Goal: Register for event/course

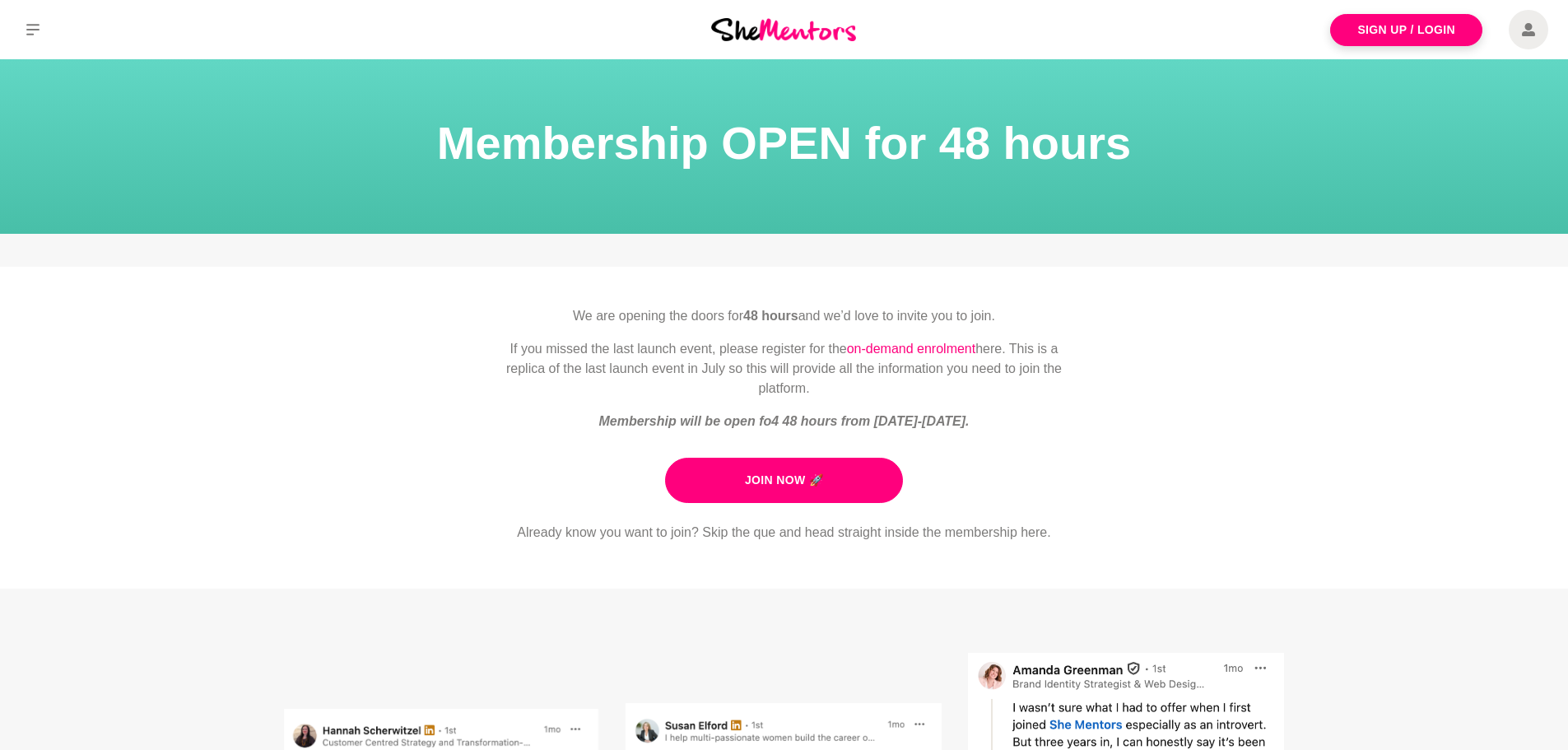
click at [723, 266] on main "Membership OPEN for 48 hours We are opening the doors for 48 hours and we’d lov…" at bounding box center [784, 537] width 1568 height 957
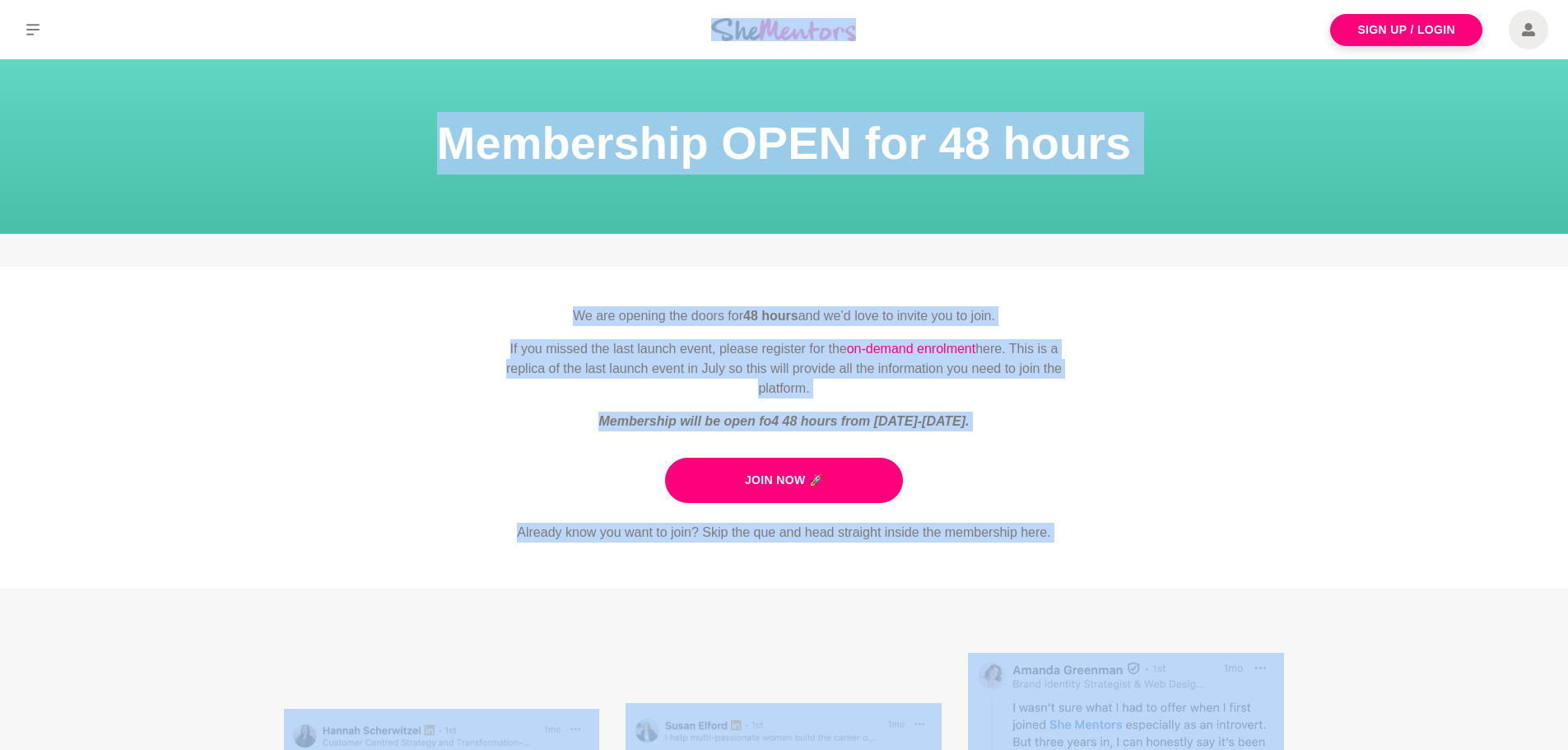
click at [819, 339] on p "If you missed the last launch event, please register for the on-demand enrolmen…" at bounding box center [785, 368] width 580 height 59
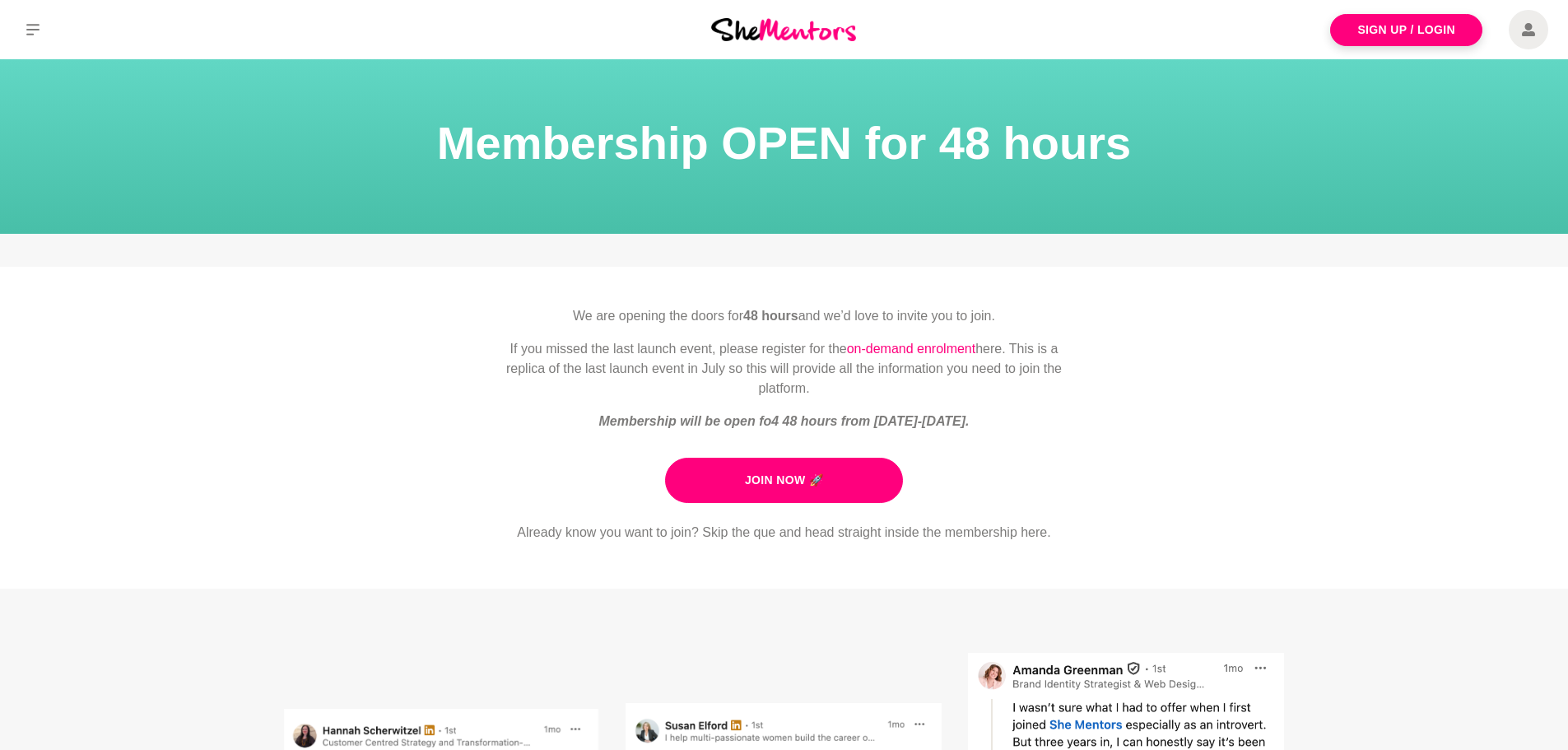
click at [792, 341] on p "If you missed the last launch event, please register for the on-demand enrolmen…" at bounding box center [785, 368] width 580 height 59
drag, startPoint x: 488, startPoint y: 302, endPoint x: 914, endPoint y: 394, distance: 435.8
click at [914, 394] on div "We are opening the doors for 48 hours and we’d love to invite you to join. If y…" at bounding box center [784, 427] width 1568 height 321
click at [1029, 453] on div "Join Now 🚀" at bounding box center [785, 473] width 580 height 58
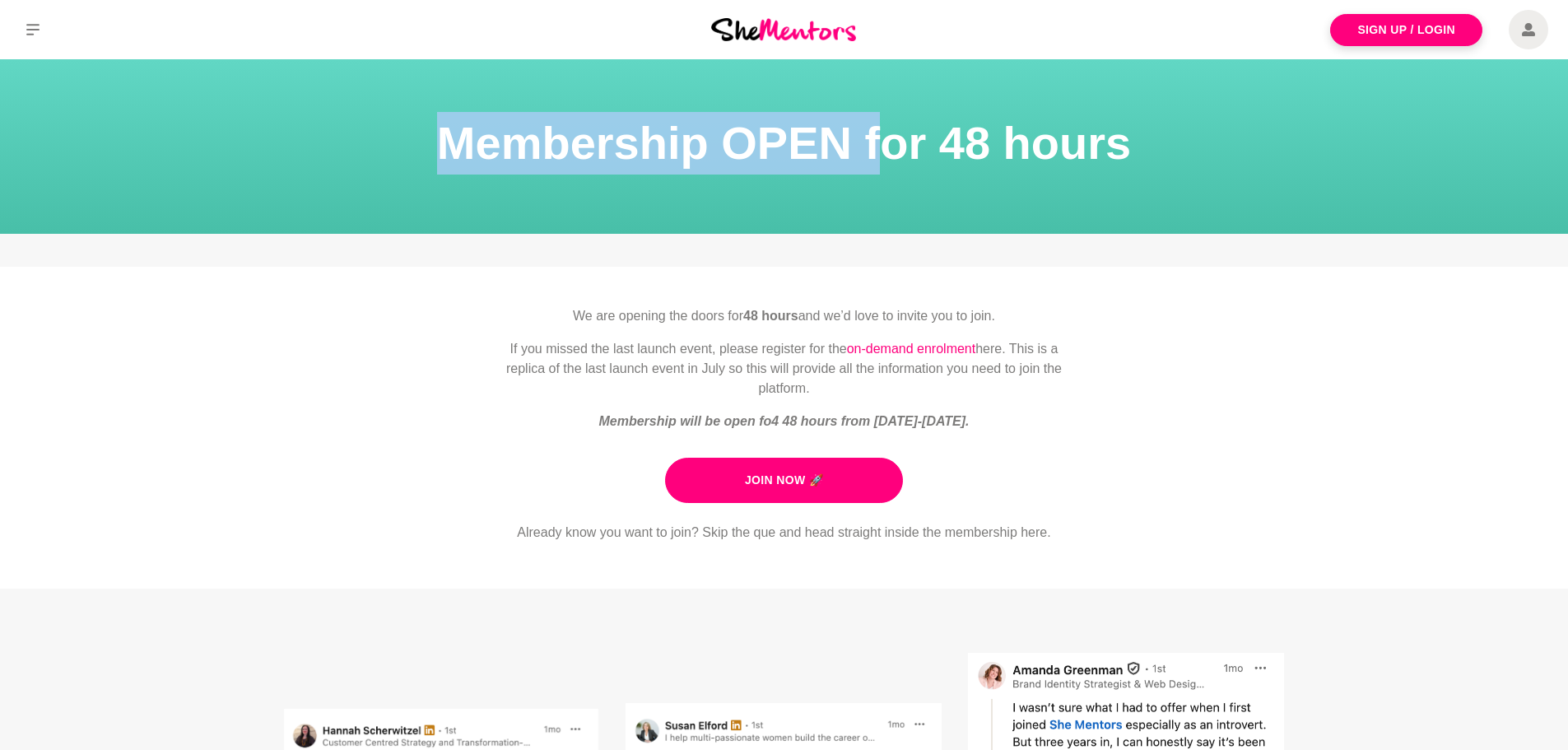
drag, startPoint x: 435, startPoint y: 136, endPoint x: 880, endPoint y: 159, distance: 445.6
click at [880, 159] on h1 "Membership OPEN for 48 hours" at bounding box center [784, 143] width 1528 height 62
click at [775, 159] on h1 "Membership OPEN for 48 hours" at bounding box center [784, 143] width 1528 height 62
click at [39, 27] on icon at bounding box center [33, 30] width 13 height 13
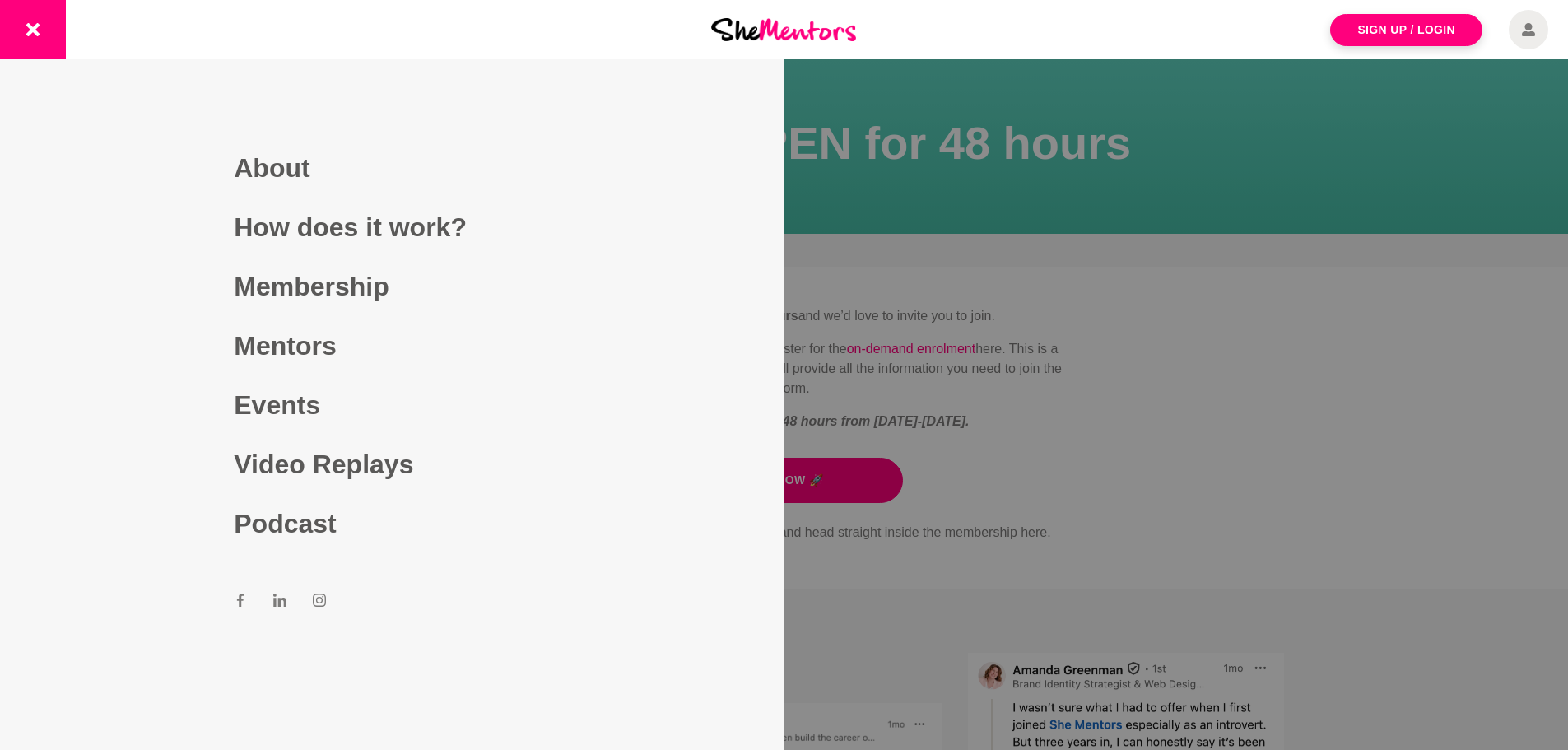
click at [991, 192] on div at bounding box center [784, 375] width 1568 height 750
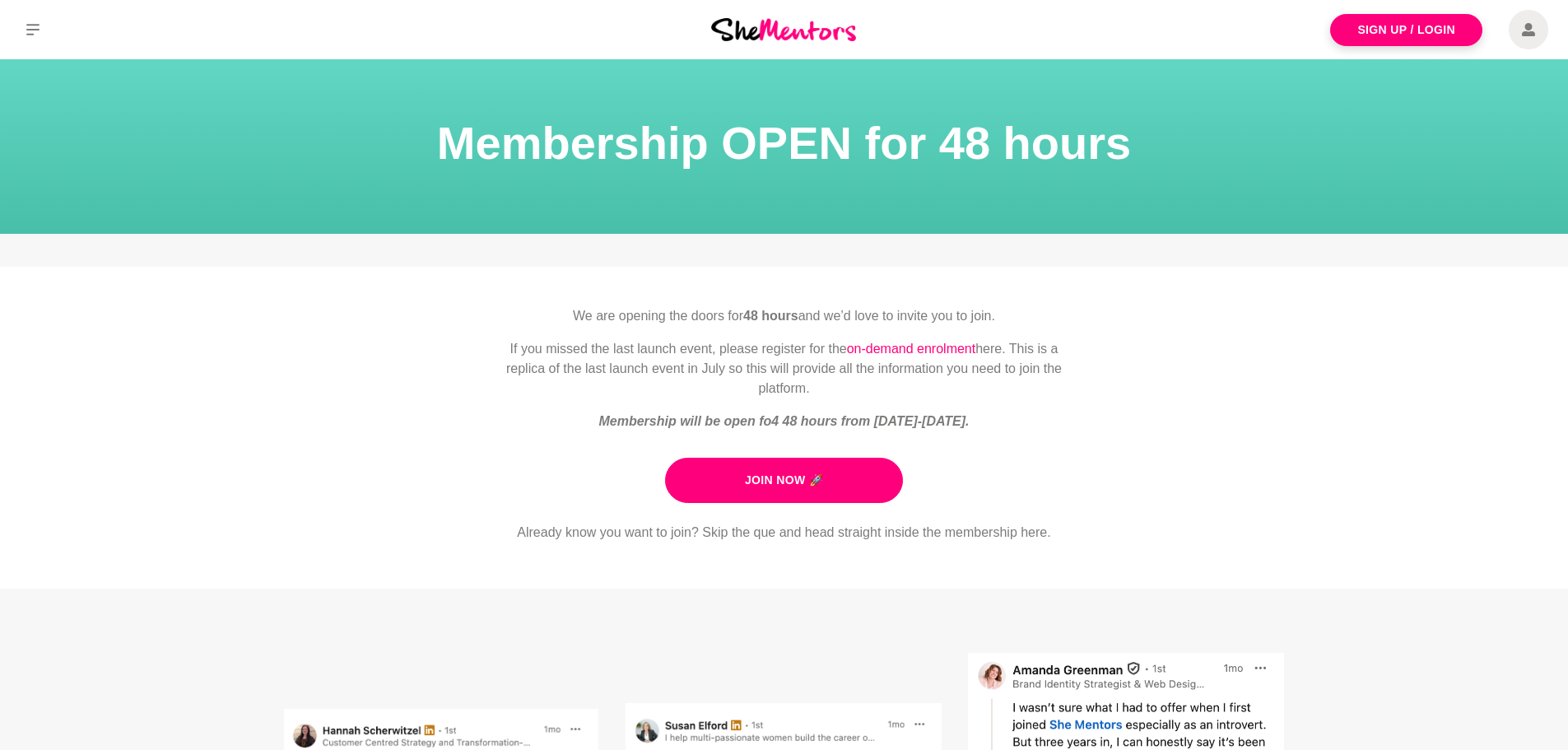
click at [772, 28] on img at bounding box center [783, 29] width 145 height 22
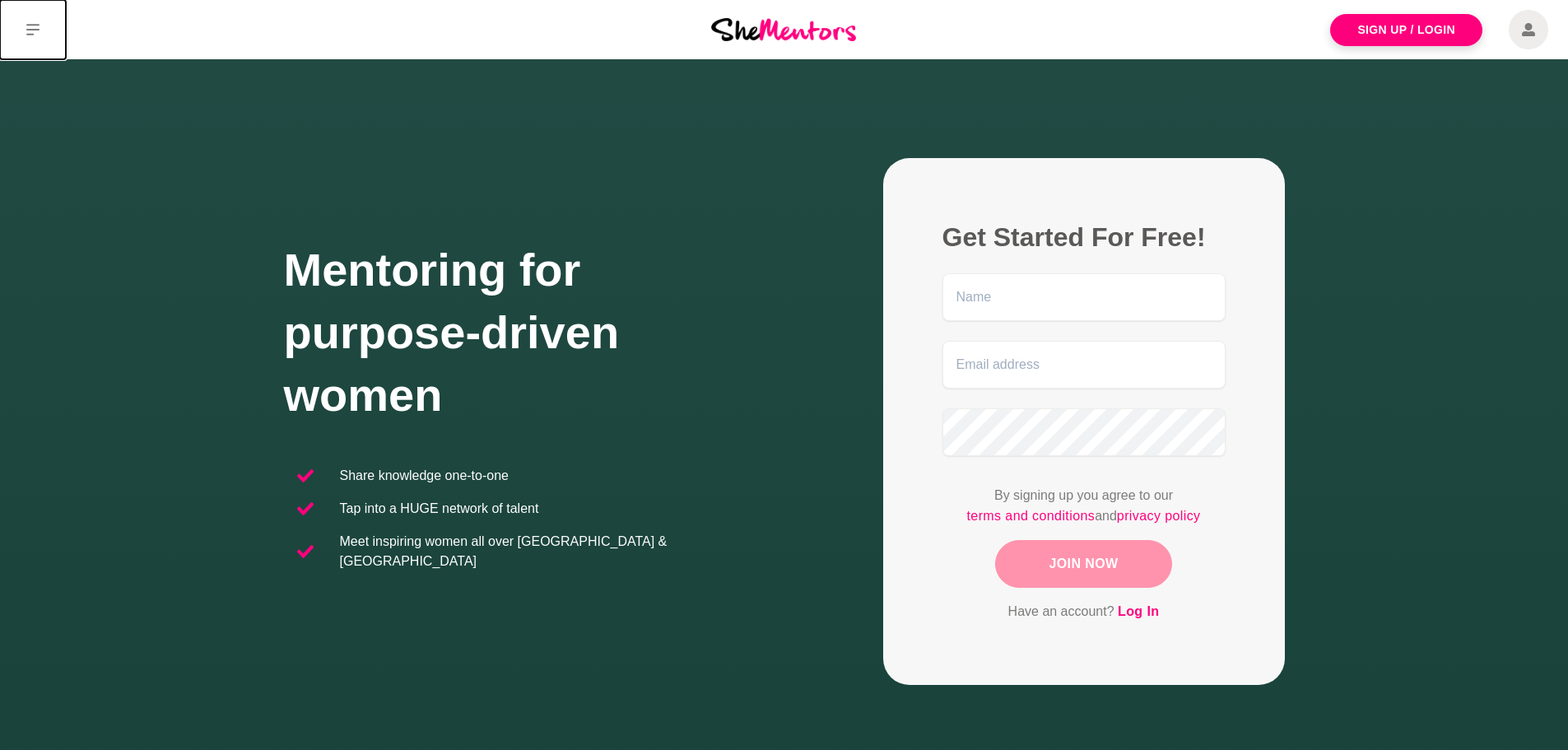
click at [23, 24] on button at bounding box center [32, 29] width 66 height 59
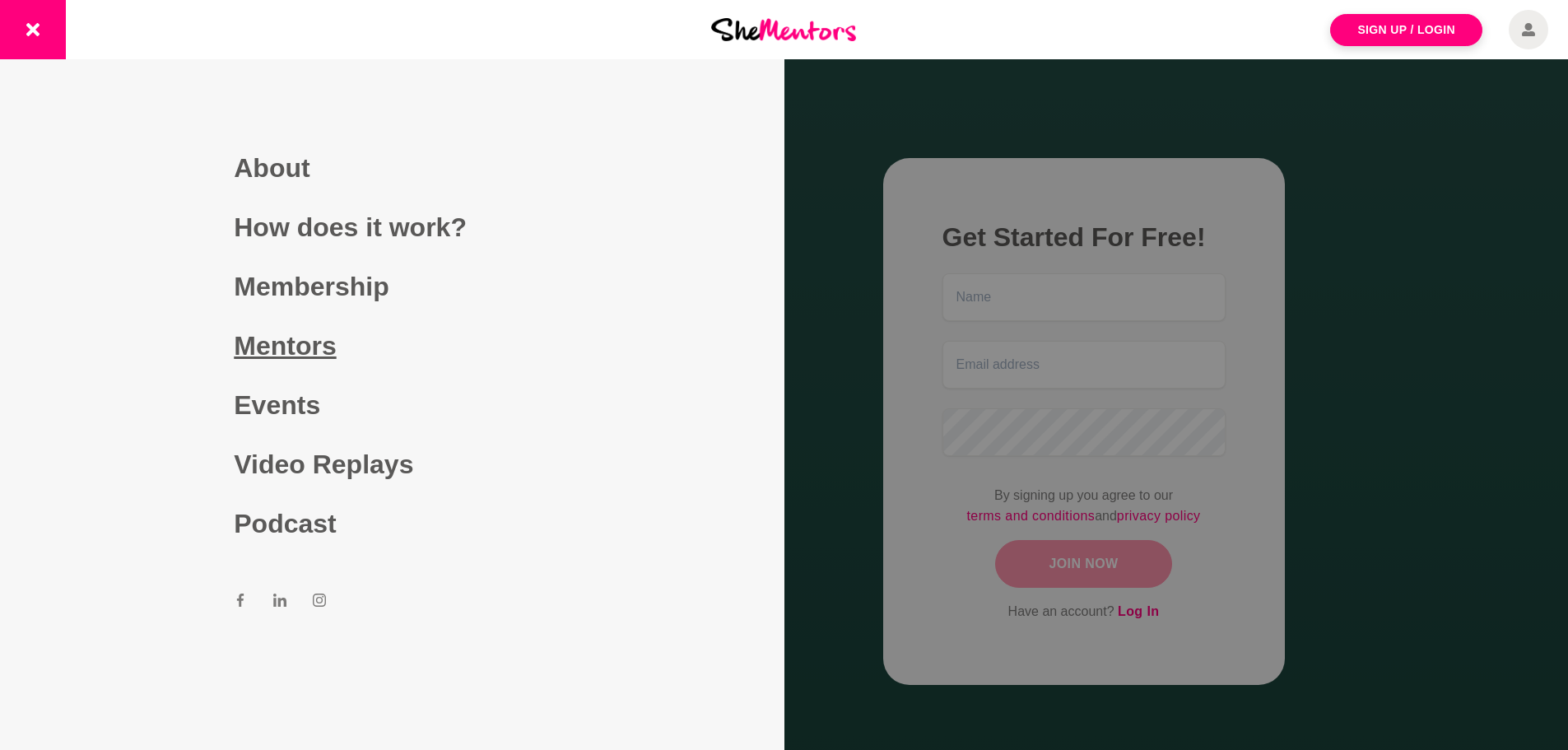
click at [292, 347] on link "Mentors" at bounding box center [391, 346] width 316 height 59
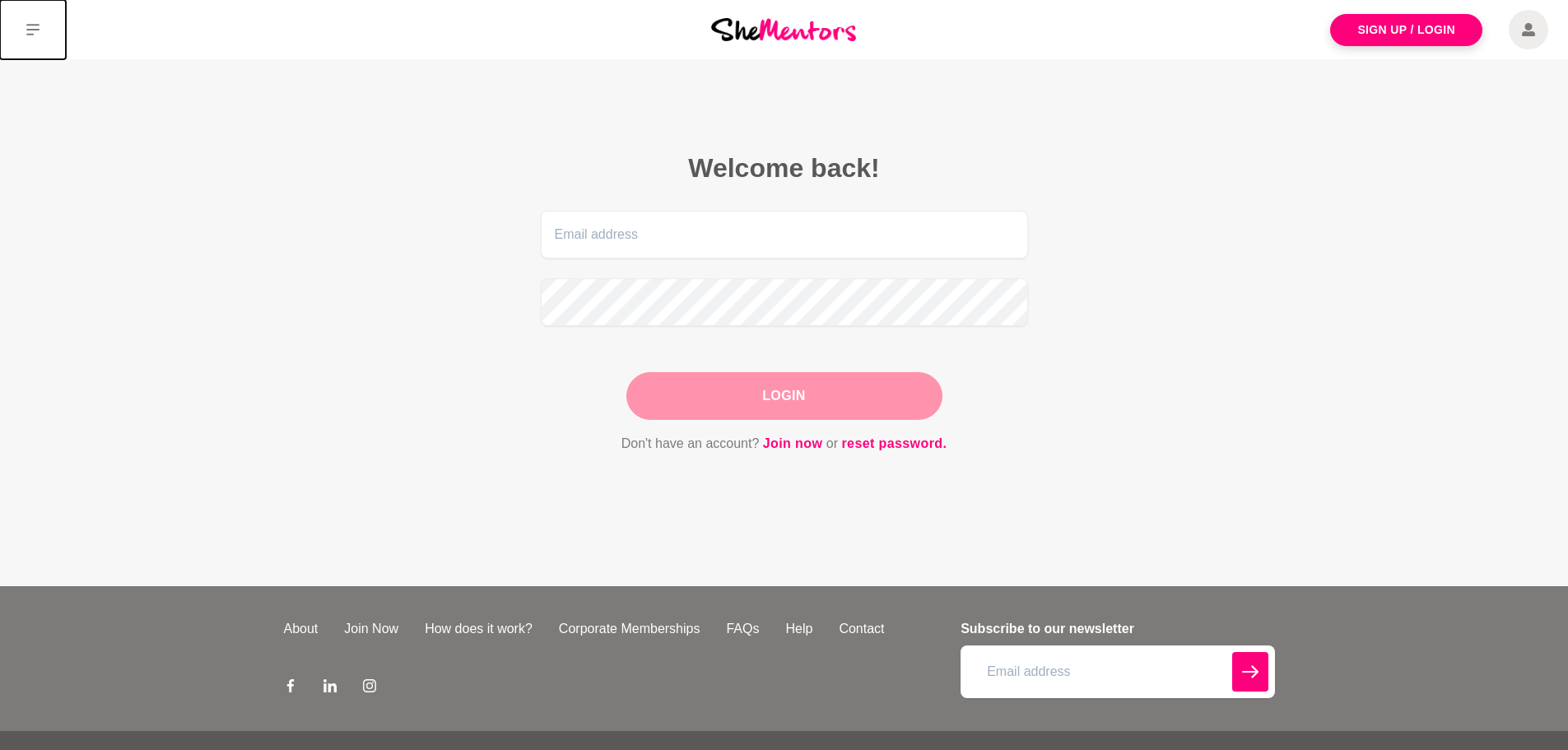
click at [38, 27] on icon at bounding box center [33, 30] width 13 height 13
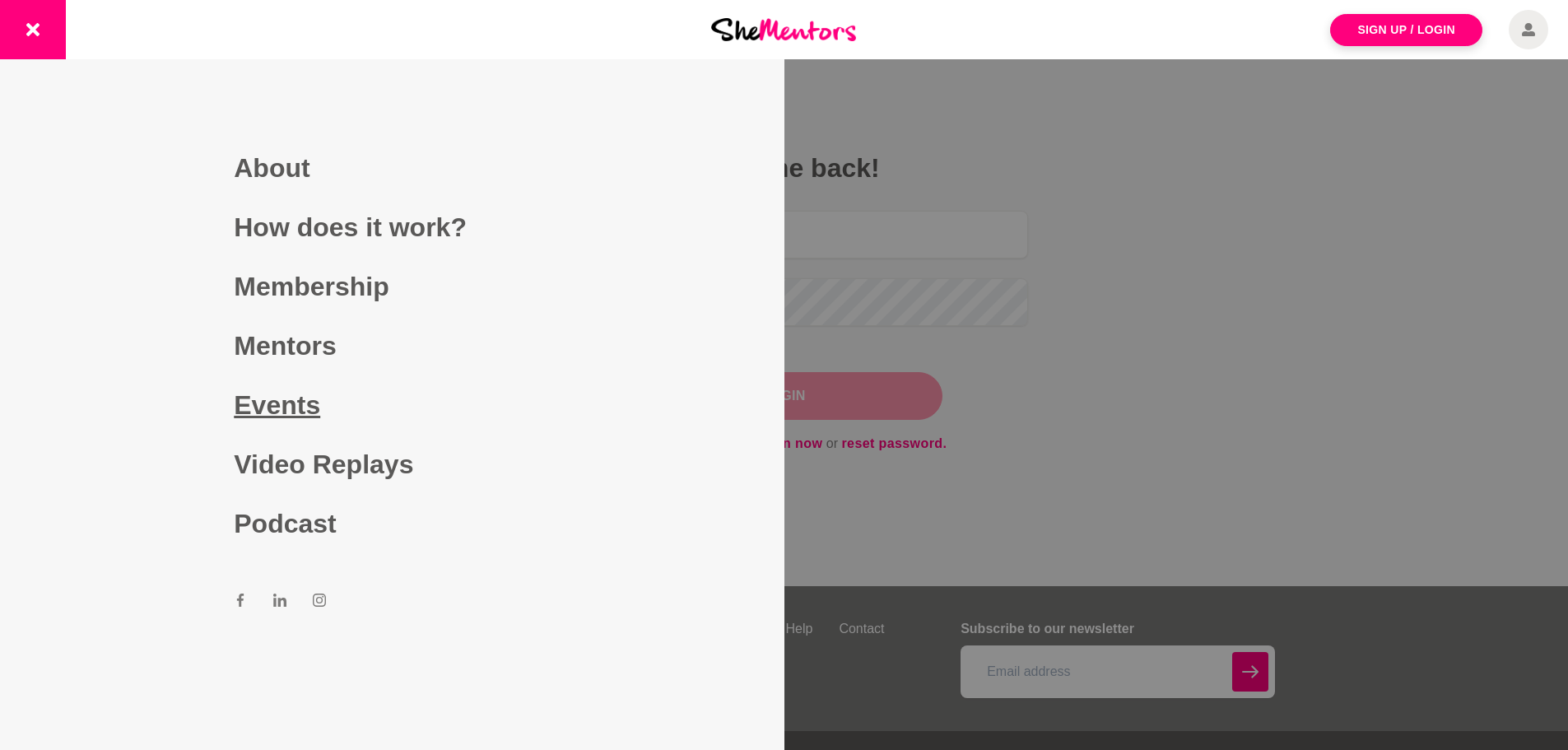
click at [256, 400] on link "Events" at bounding box center [391, 404] width 316 height 59
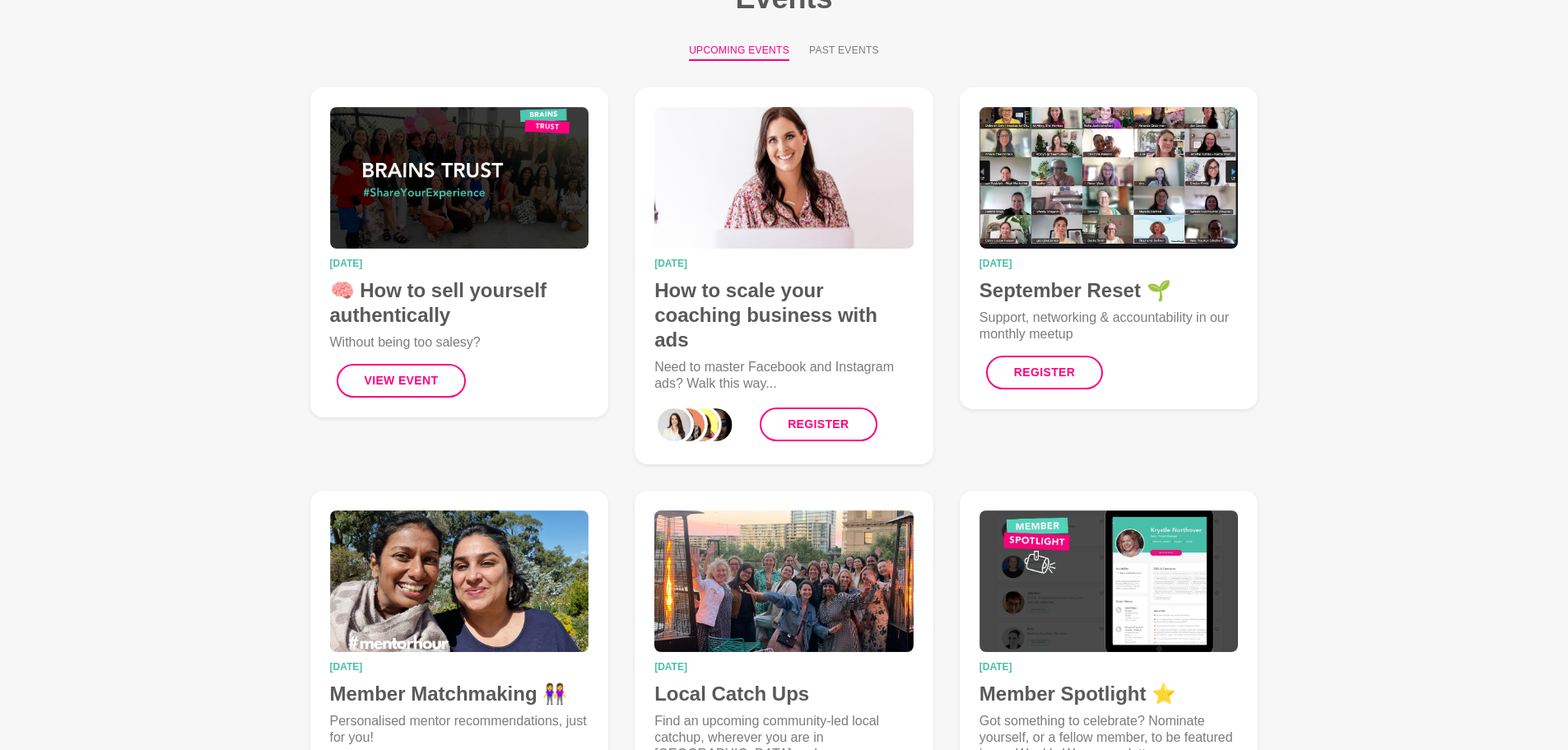
scroll to position [164, 0]
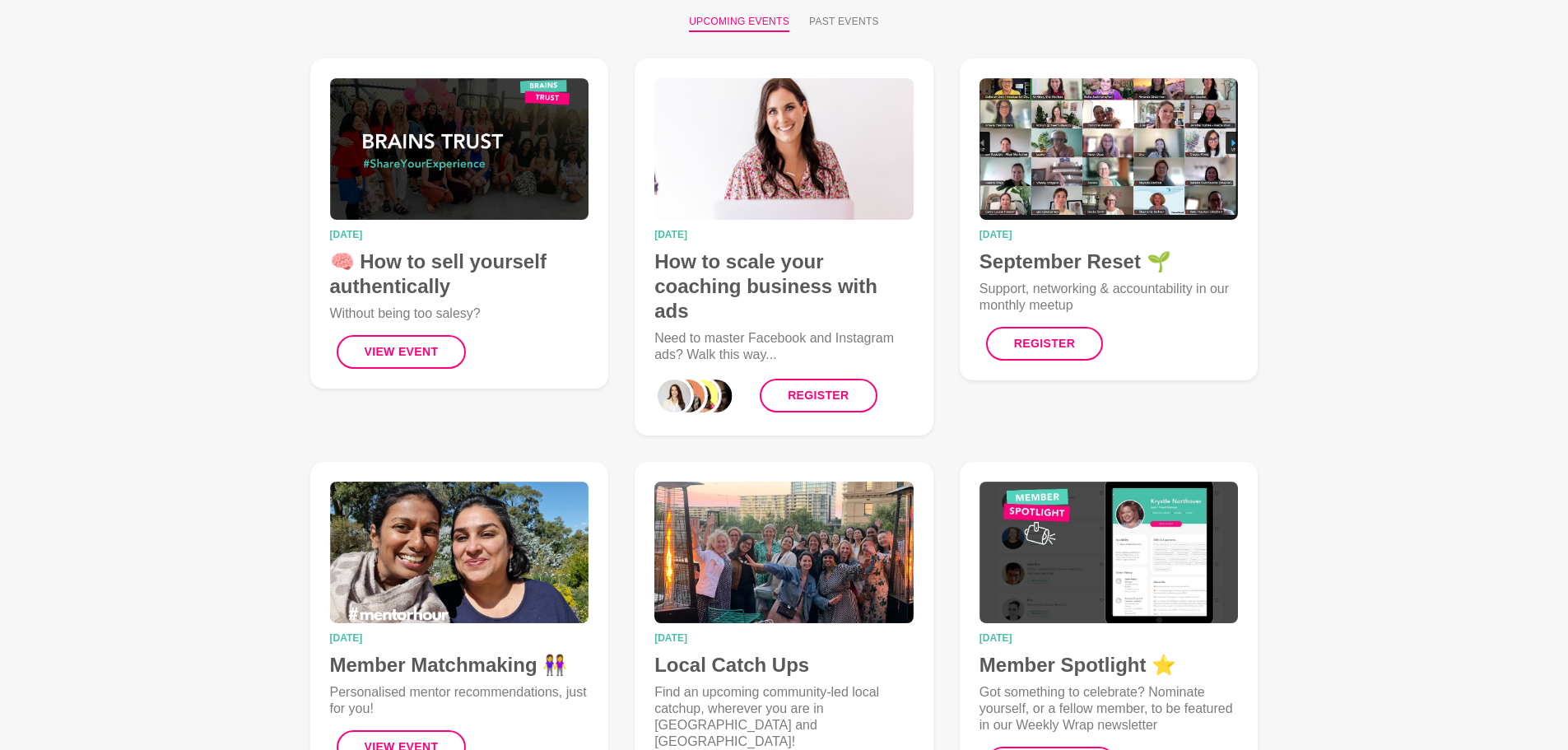
click at [1050, 346] on link "Register" at bounding box center [1044, 343] width 117 height 34
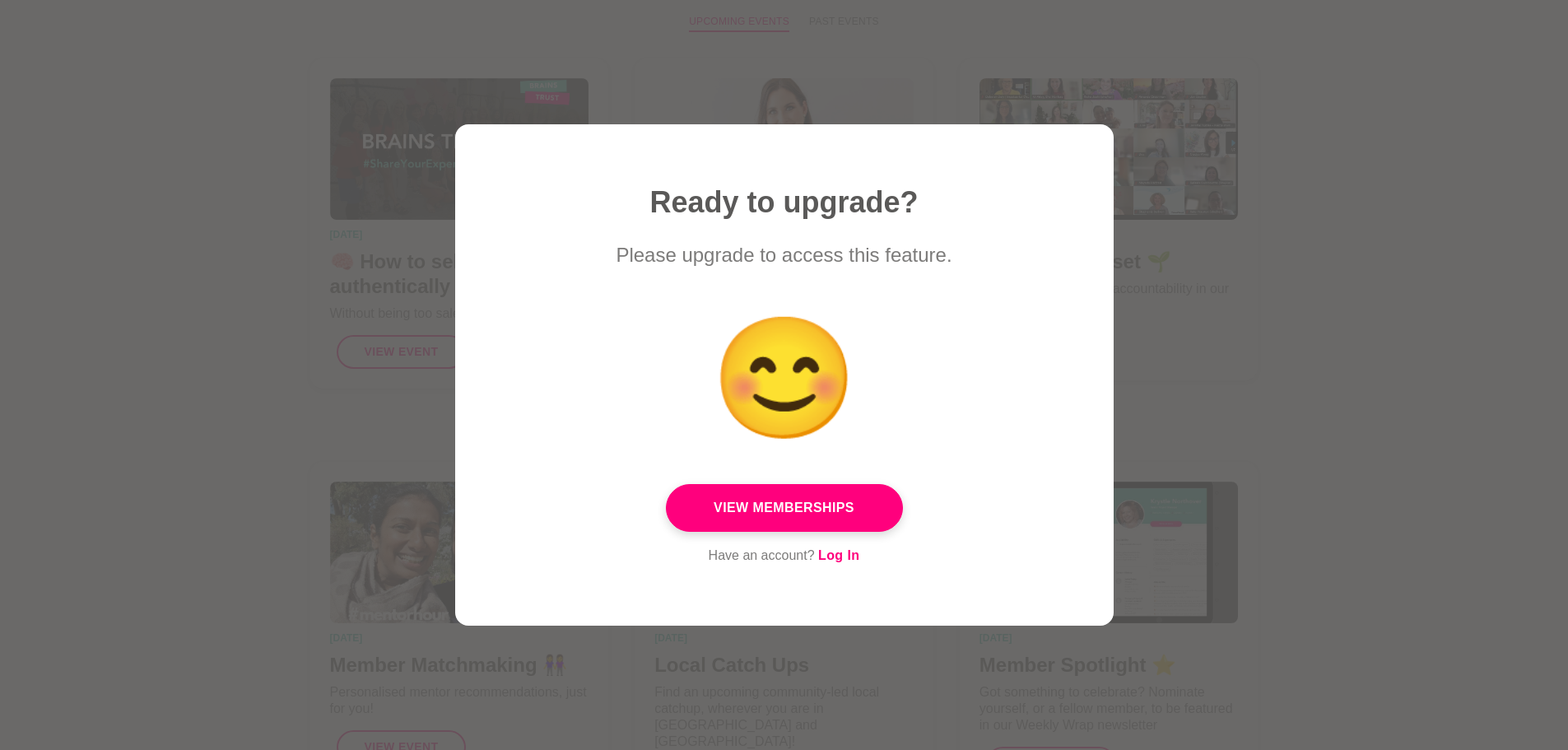
click at [1436, 342] on div at bounding box center [784, 375] width 1568 height 750
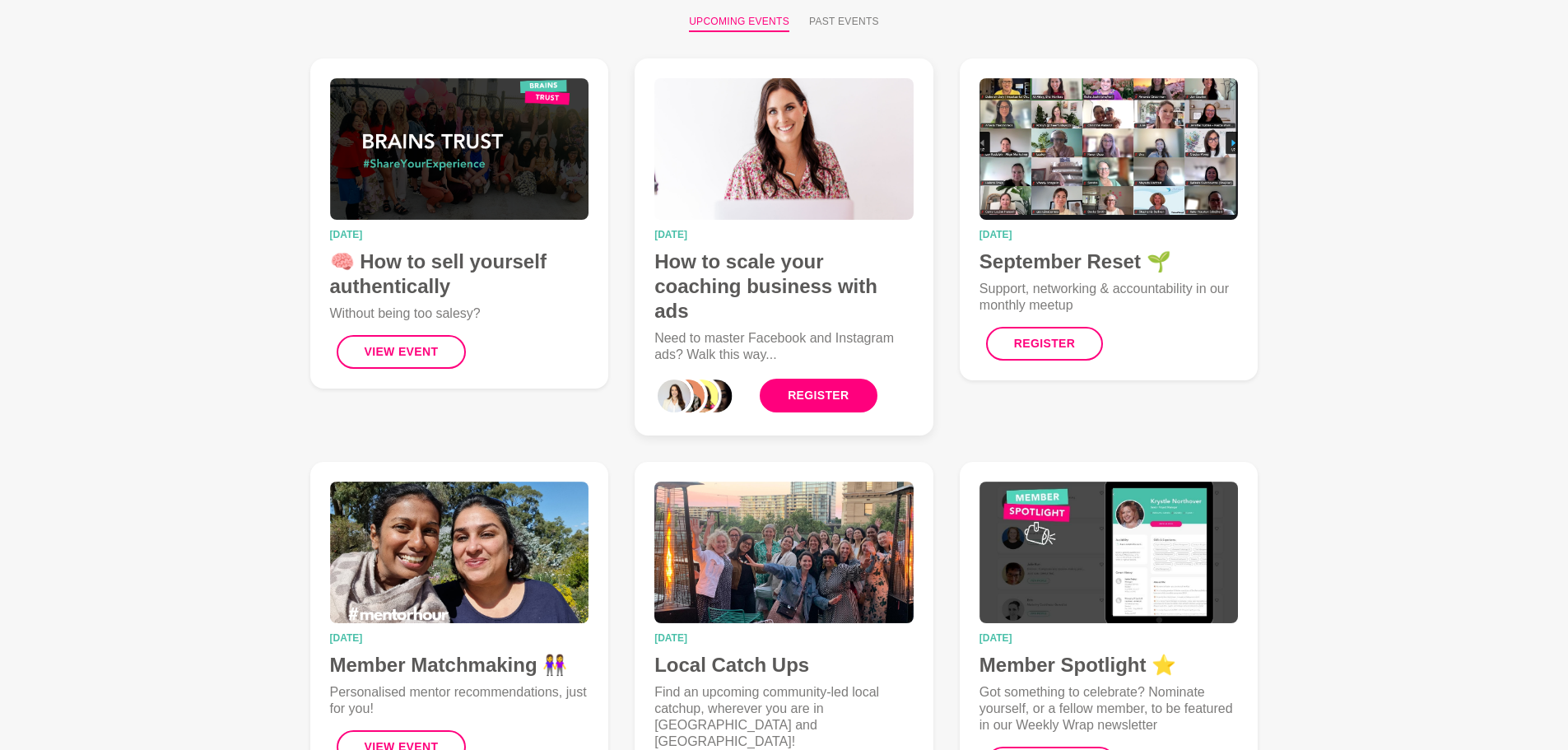
click at [835, 386] on link "Register" at bounding box center [818, 395] width 117 height 34
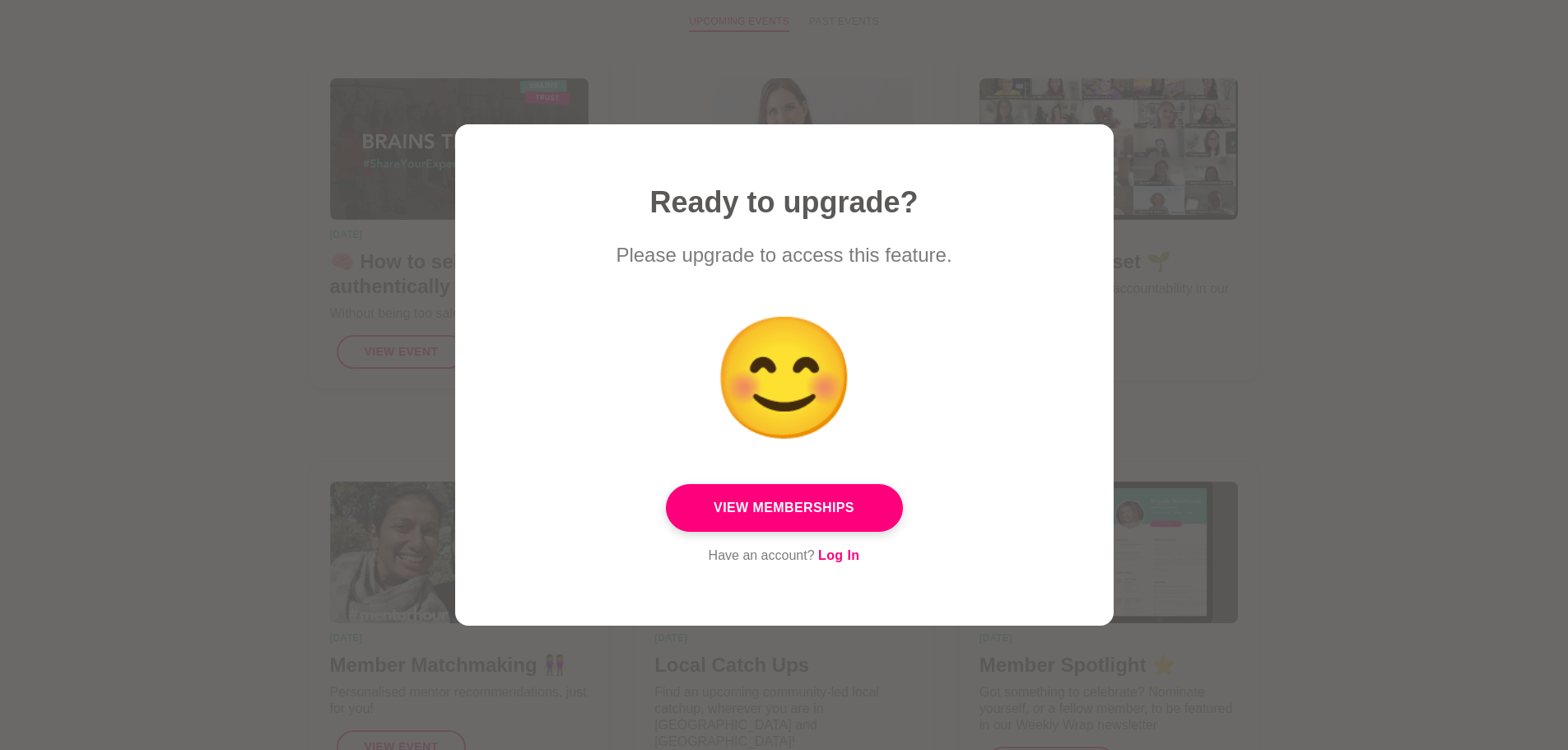
click at [1304, 351] on div at bounding box center [784, 375] width 1568 height 750
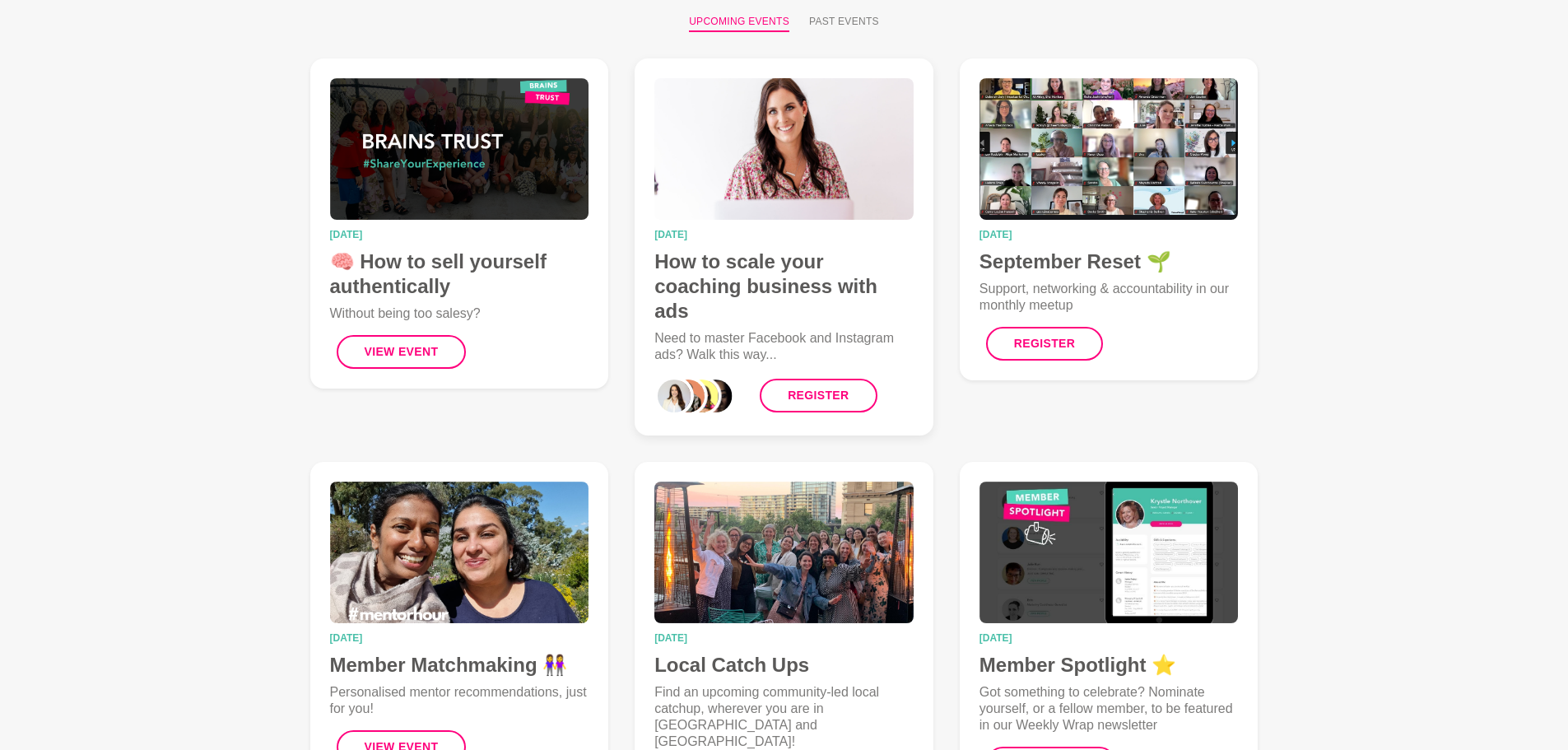
click at [842, 189] on img at bounding box center [784, 149] width 259 height 141
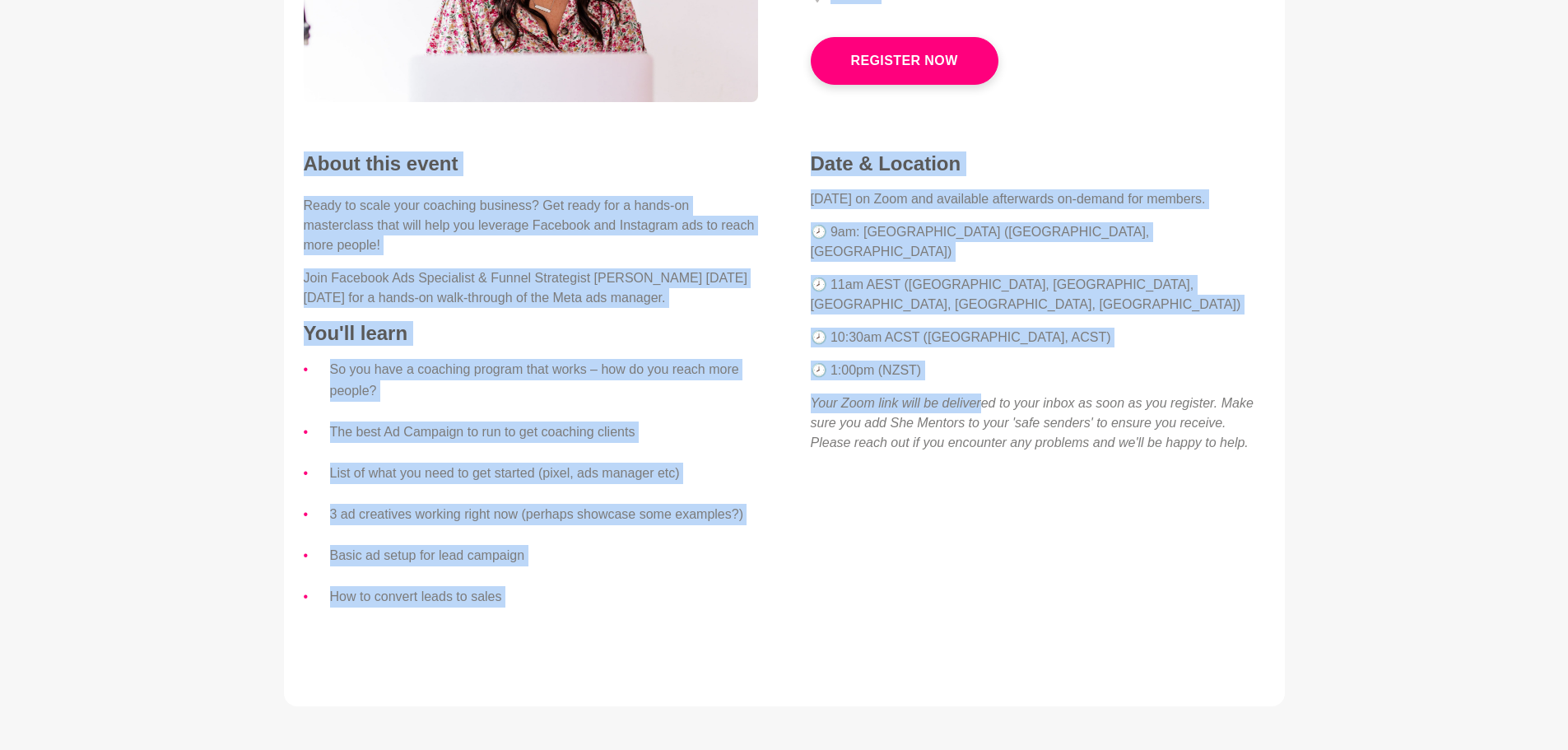
scroll to position [329, 0]
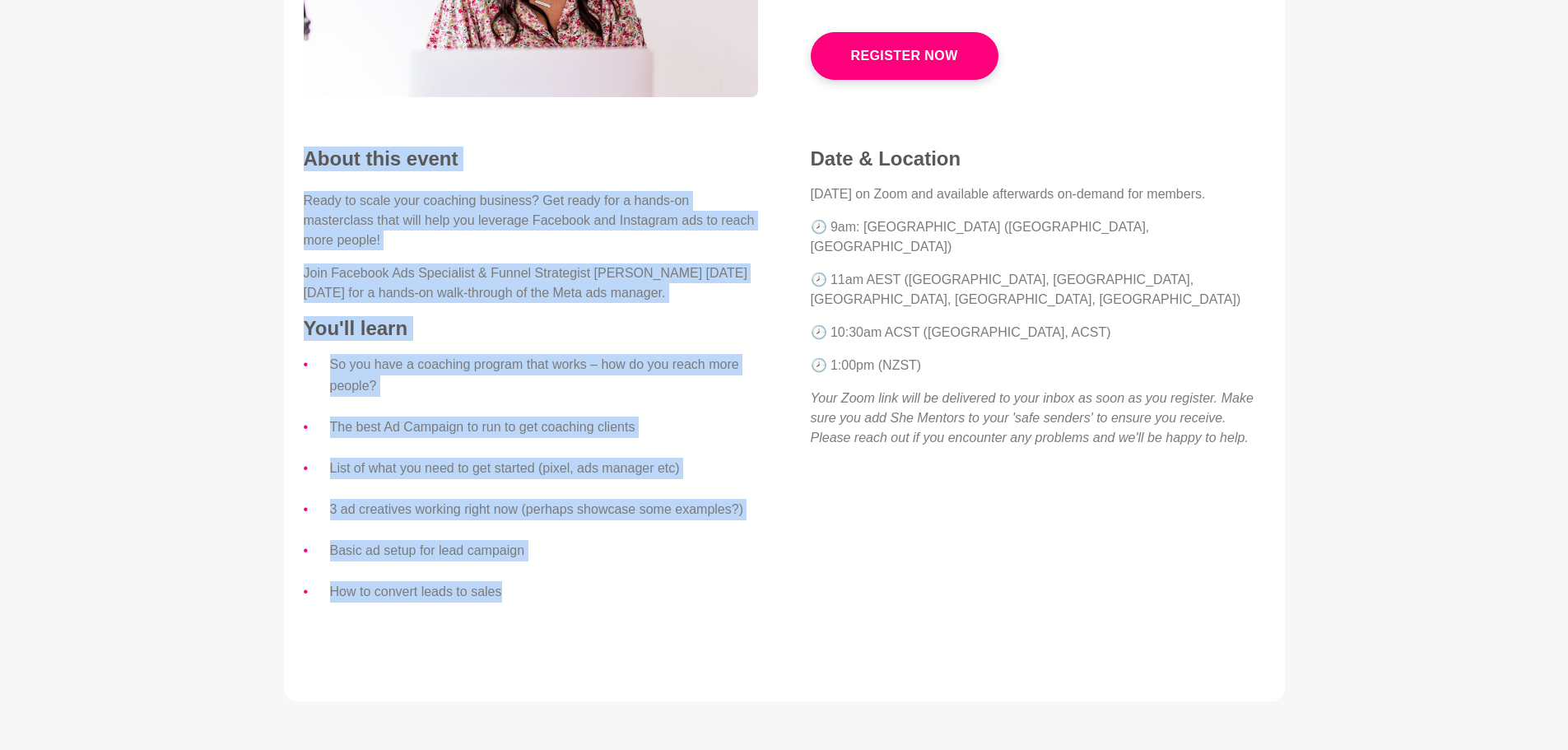
drag, startPoint x: 817, startPoint y: 224, endPoint x: 556, endPoint y: 580, distance: 441.4
click at [556, 580] on figure "[DATE] How to scale your coaching business with ads On Zoom Register Now About …" at bounding box center [784, 252] width 1001 height 899
copy figure "How to scale your coaching business with ads On Zoom Register Now About this ev…"
